Goal: Transaction & Acquisition: Purchase product/service

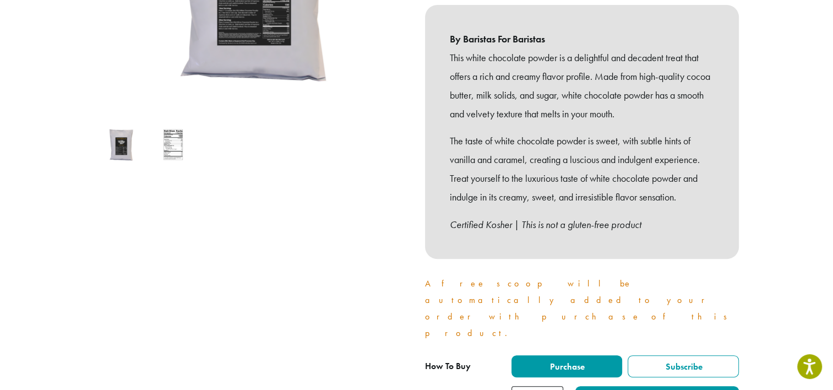
scroll to position [275, 0]
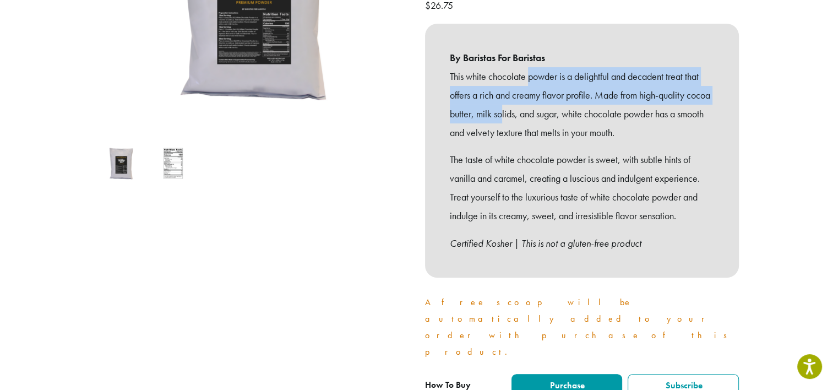
drag, startPoint x: 531, startPoint y: 62, endPoint x: 529, endPoint y: 97, distance: 35.3
click at [529, 97] on p "This white chocolate powder is a delightful and decadent treat that offers a ri…" at bounding box center [582, 104] width 264 height 74
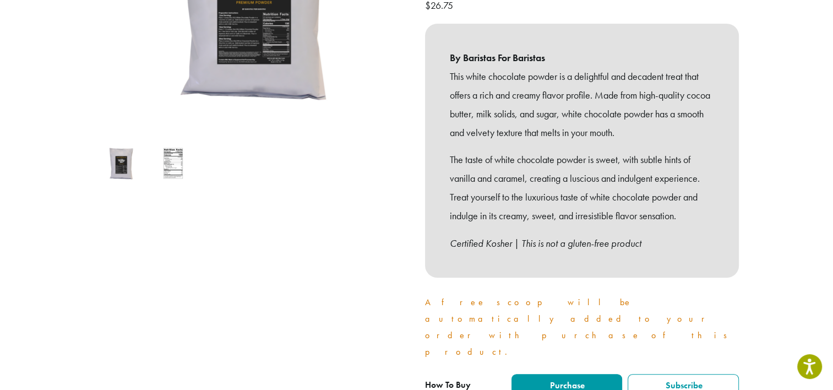
drag, startPoint x: 529, startPoint y: 97, endPoint x: 621, endPoint y: 107, distance: 93.1
click at [621, 107] on p "This white chocolate powder is a delightful and decadent treat that offers a ri…" at bounding box center [582, 104] width 264 height 74
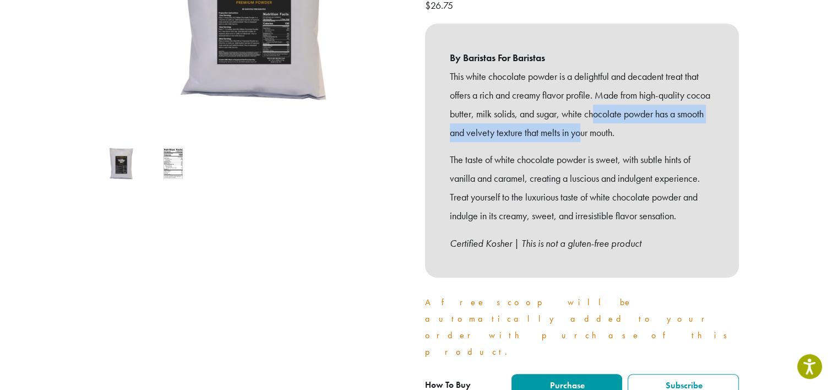
drag, startPoint x: 624, startPoint y: 102, endPoint x: 611, endPoint y: 121, distance: 22.6
click at [611, 121] on p "This white chocolate powder is a delightful and decadent treat that offers a ri…" at bounding box center [582, 104] width 264 height 74
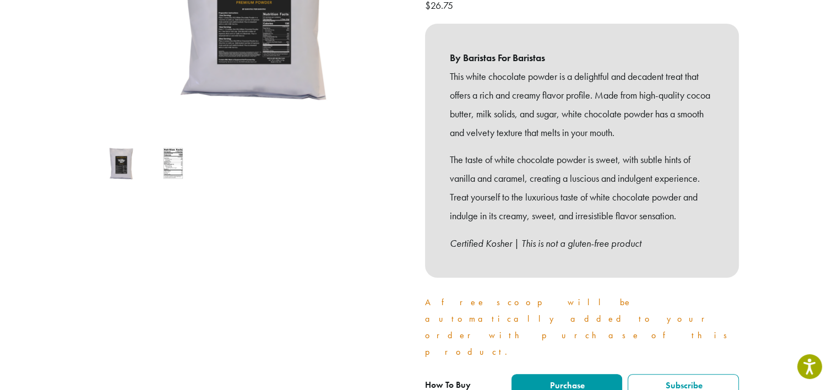
click at [637, 152] on p "The taste of white chocolate powder is sweet, with subtle hints of vanilla and …" at bounding box center [582, 187] width 264 height 74
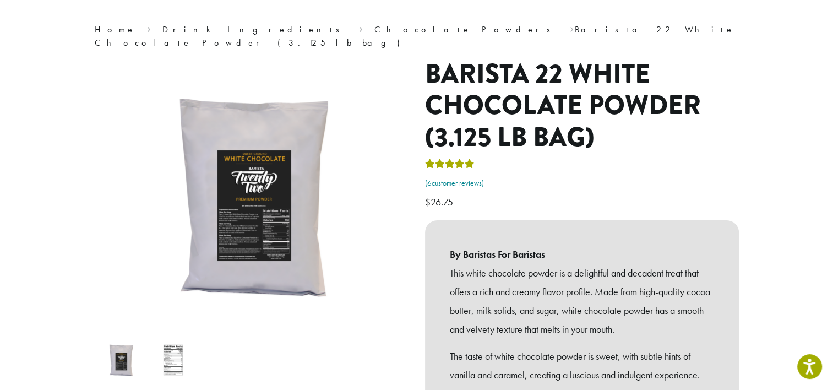
scroll to position [10, 0]
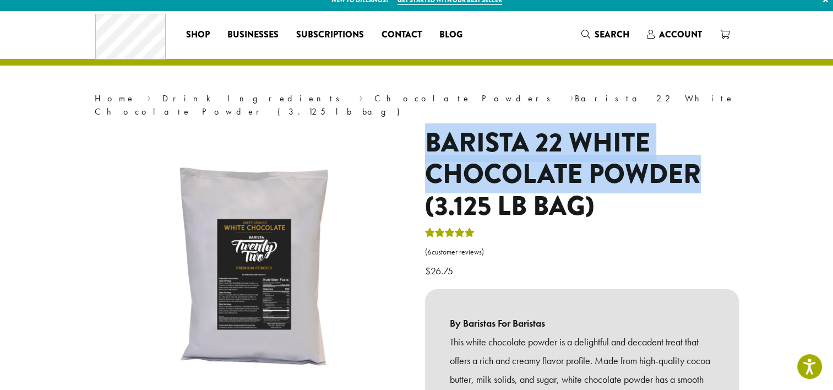
drag, startPoint x: 431, startPoint y: 124, endPoint x: 710, endPoint y: 167, distance: 282.0
click at [710, 167] on h1 "Barista 22 White Chocolate Powder (3.125 lb bag)" at bounding box center [582, 174] width 314 height 95
copy h1 "Barista 22 White Chocolate Powder"
